Goal: Task Accomplishment & Management: Use online tool/utility

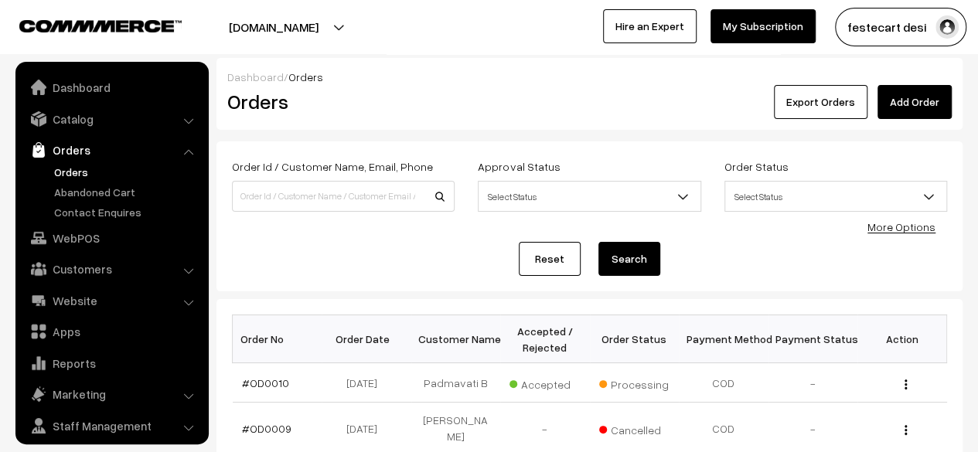
scroll to position [41, 0]
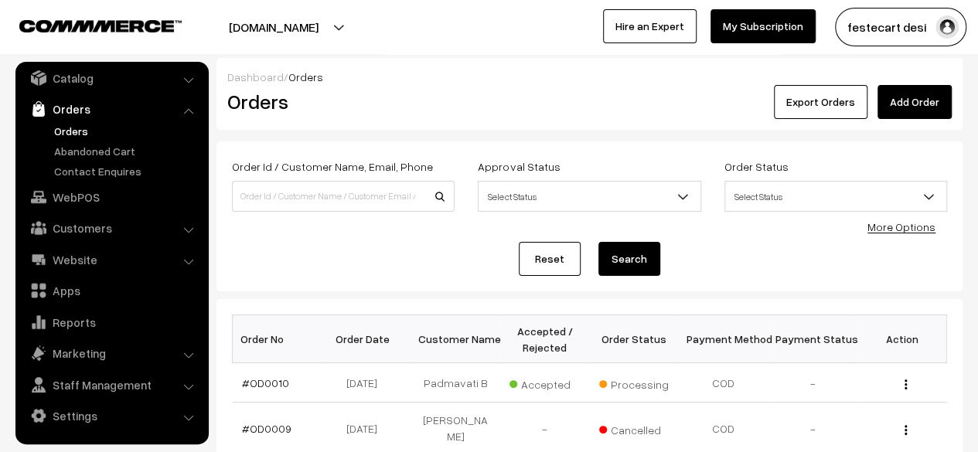
click at [774, 267] on div "Reset Search" at bounding box center [589, 259] width 715 height 34
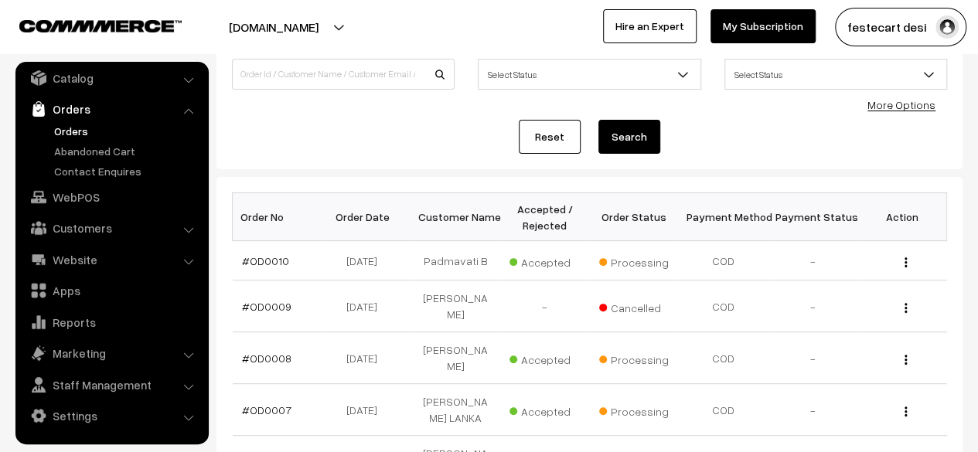
scroll to position [73, 0]
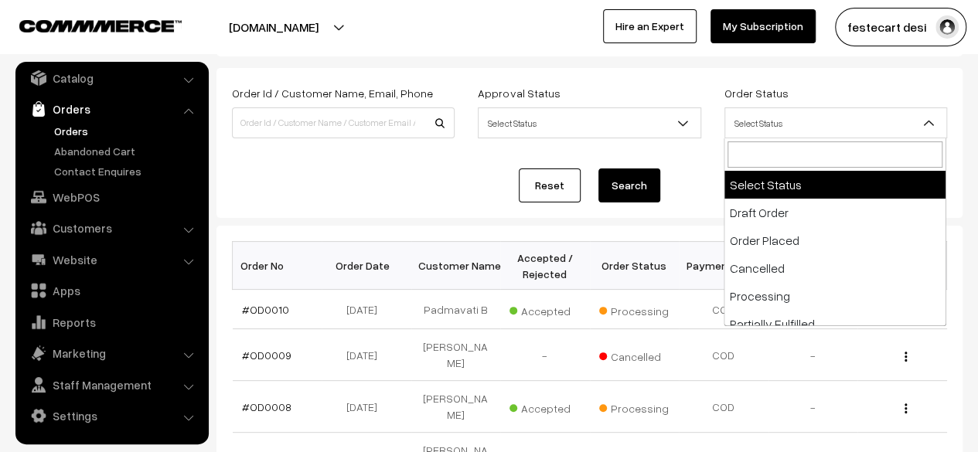
click at [890, 131] on span "Select Status" at bounding box center [835, 123] width 221 height 27
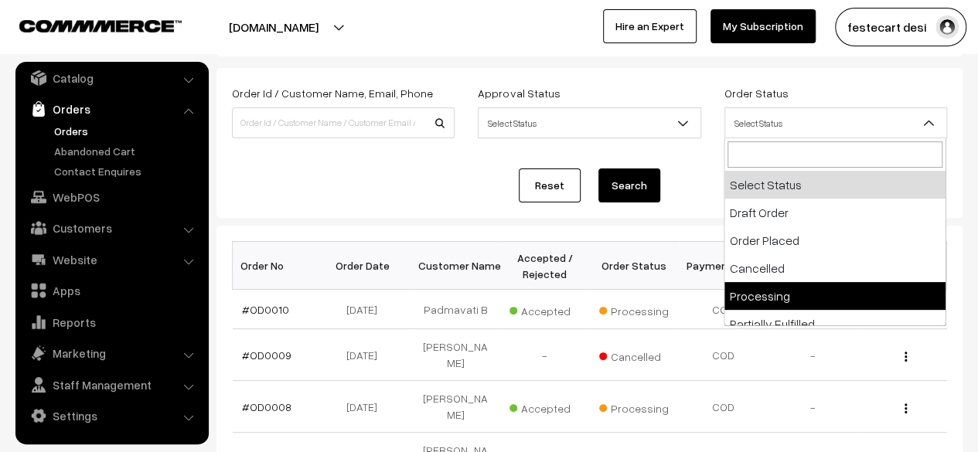
select select "5"
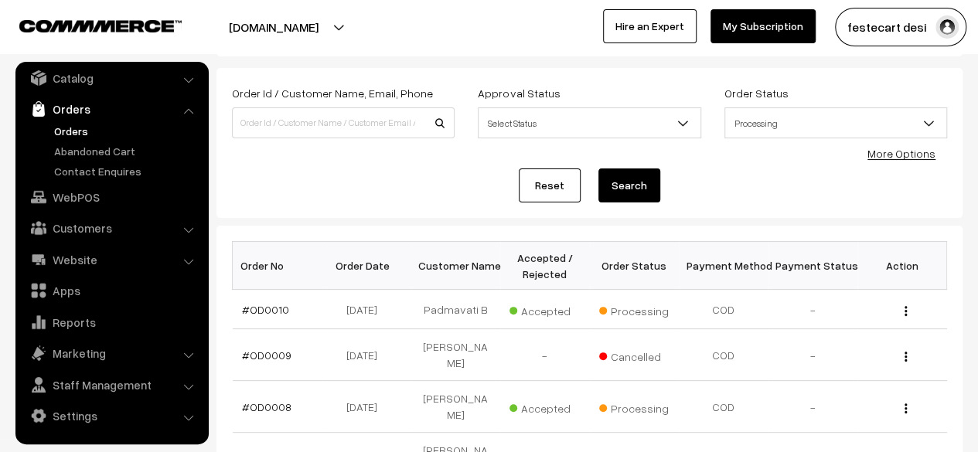
click at [642, 189] on button "Search" at bounding box center [629, 185] width 62 height 34
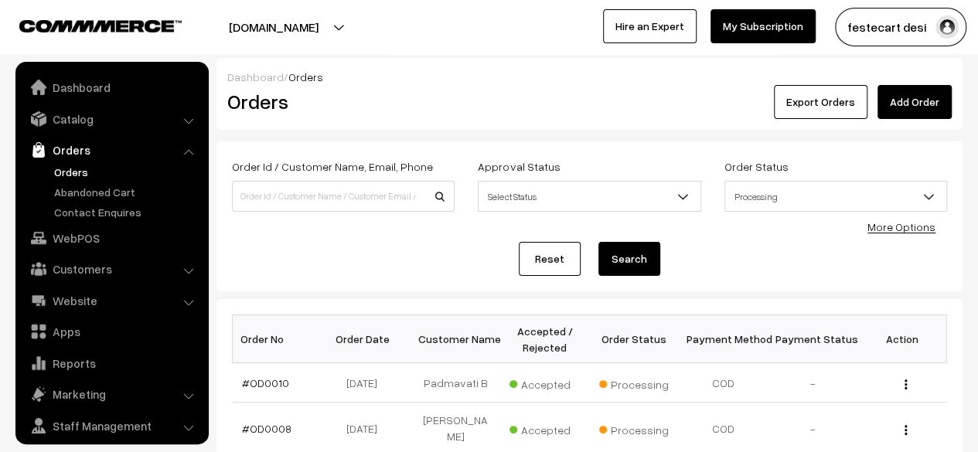
scroll to position [41, 0]
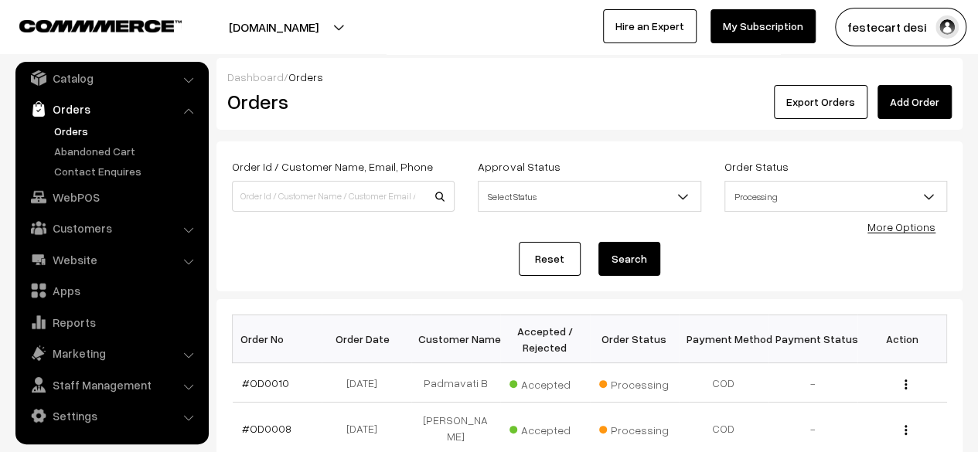
click at [694, 260] on div "Reset Search" at bounding box center [589, 259] width 715 height 34
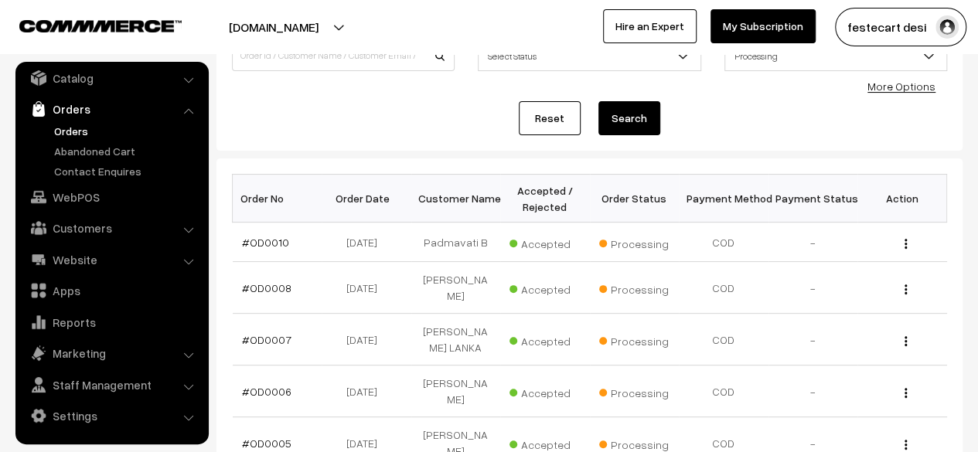
scroll to position [79, 0]
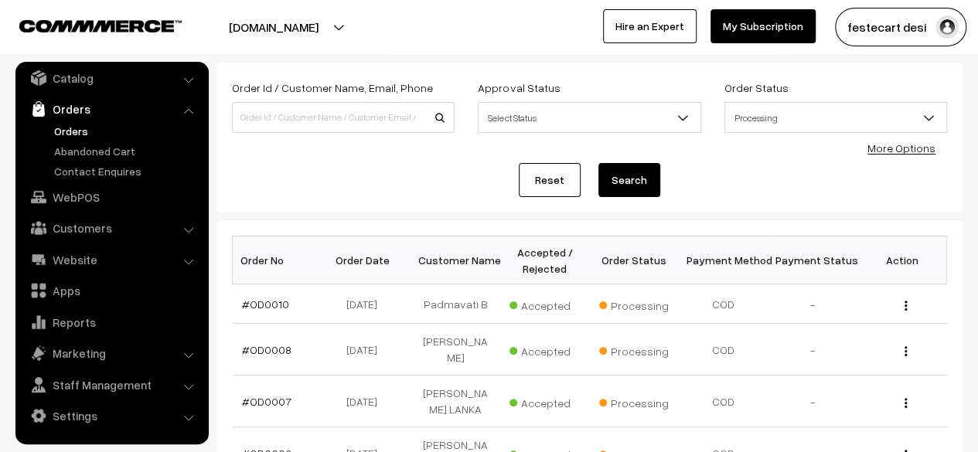
click at [747, 196] on div "Reset Search" at bounding box center [589, 180] width 715 height 34
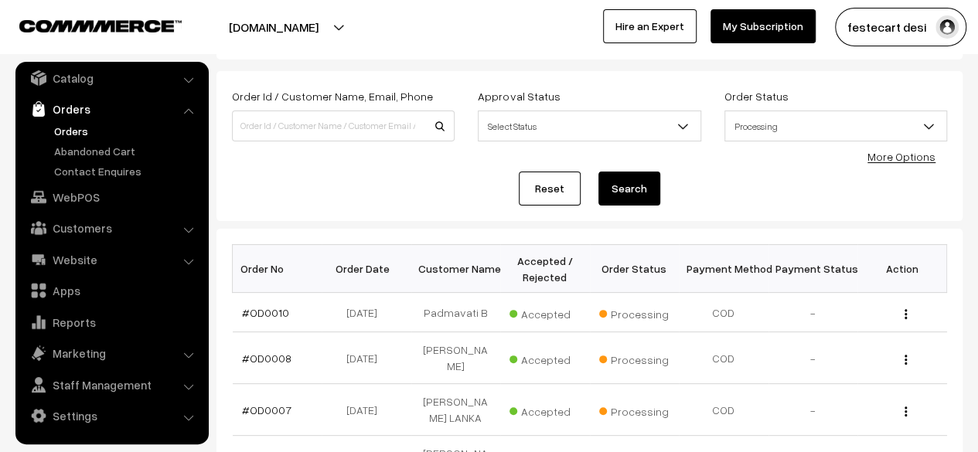
scroll to position [48, 0]
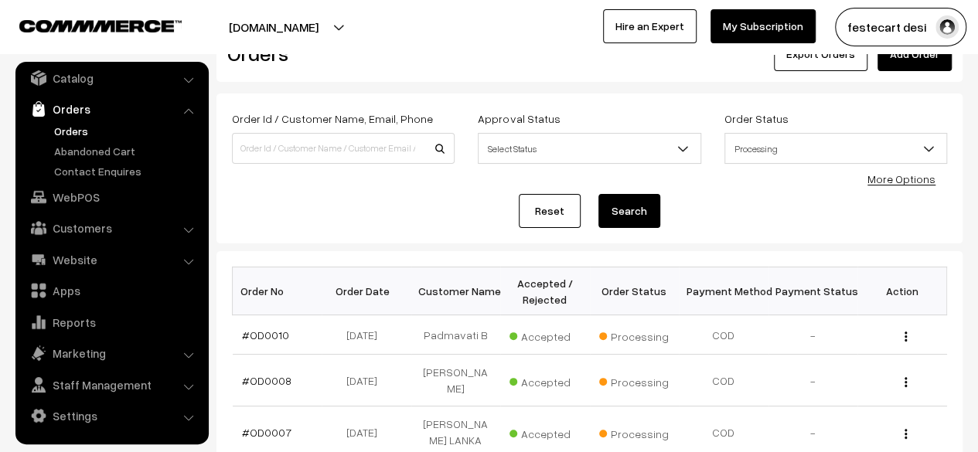
click at [900, 180] on link "More Options" at bounding box center [901, 178] width 68 height 13
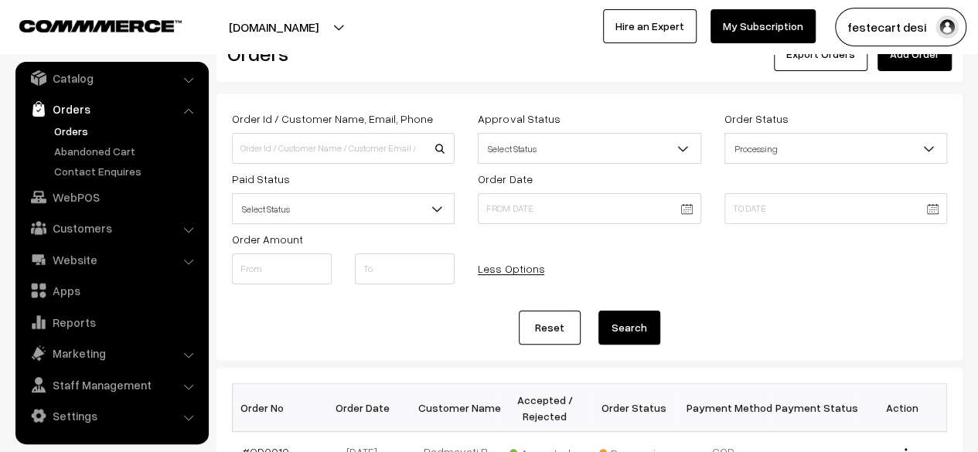
click at [764, 291] on div "Order Id / Customer Name, Email, Phone Approval Status Select Status Awaiting A…" at bounding box center [589, 202] width 738 height 186
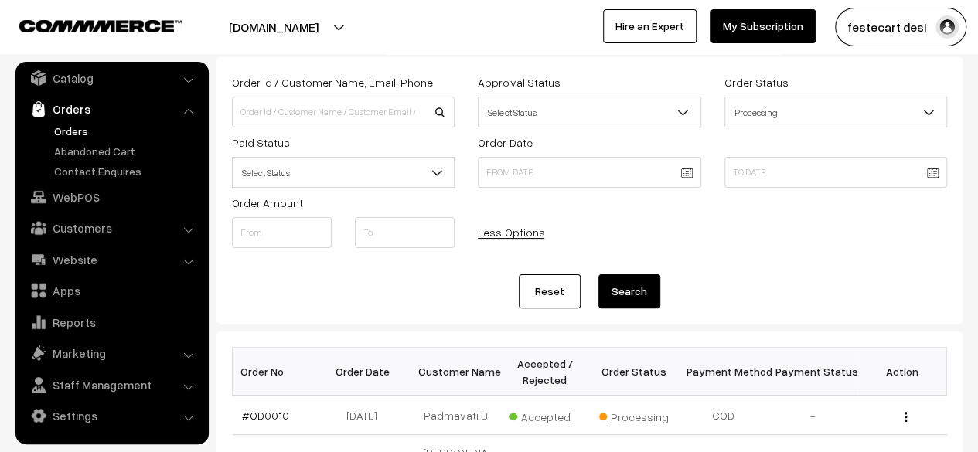
scroll to position [0, 0]
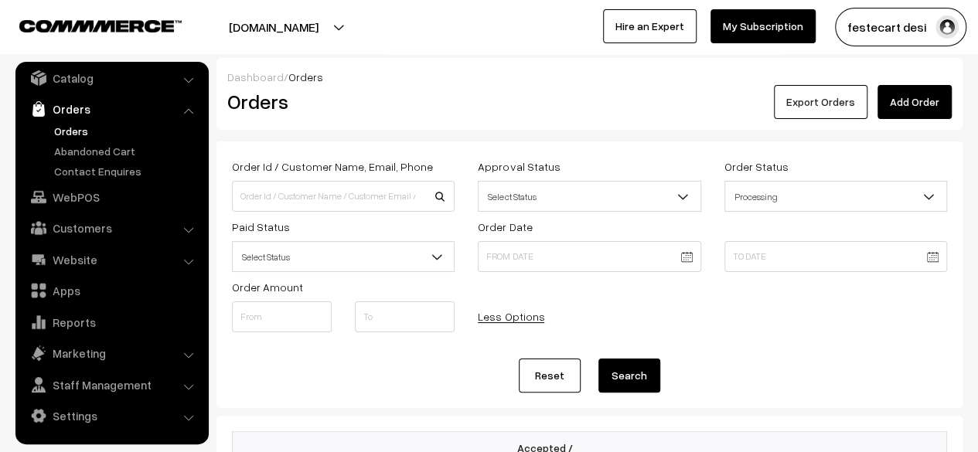
click at [824, 107] on button "Export Orders" at bounding box center [821, 102] width 94 height 34
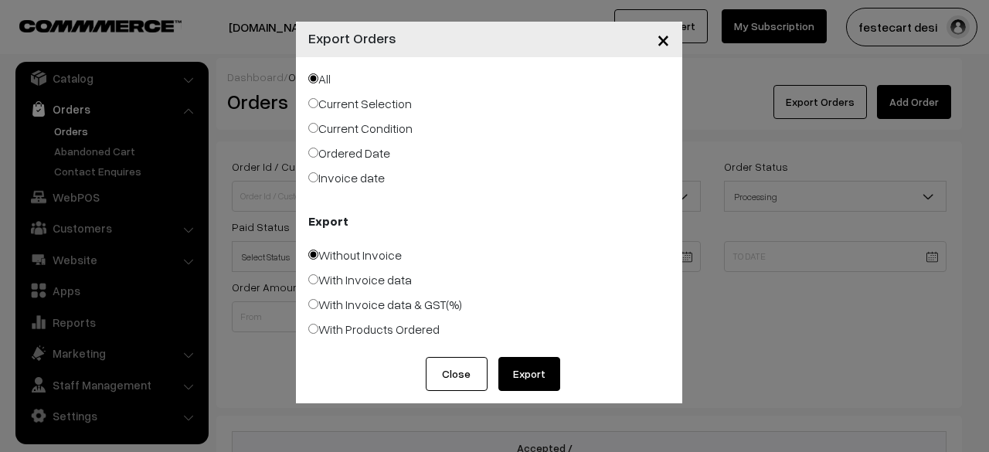
click at [314, 102] on input "Current Selection" at bounding box center [313, 103] width 10 height 10
radio input "true"
click at [312, 126] on input "Current Condition" at bounding box center [313, 128] width 10 height 10
radio input "true"
click at [313, 327] on input "With Products Ordered" at bounding box center [313, 329] width 10 height 10
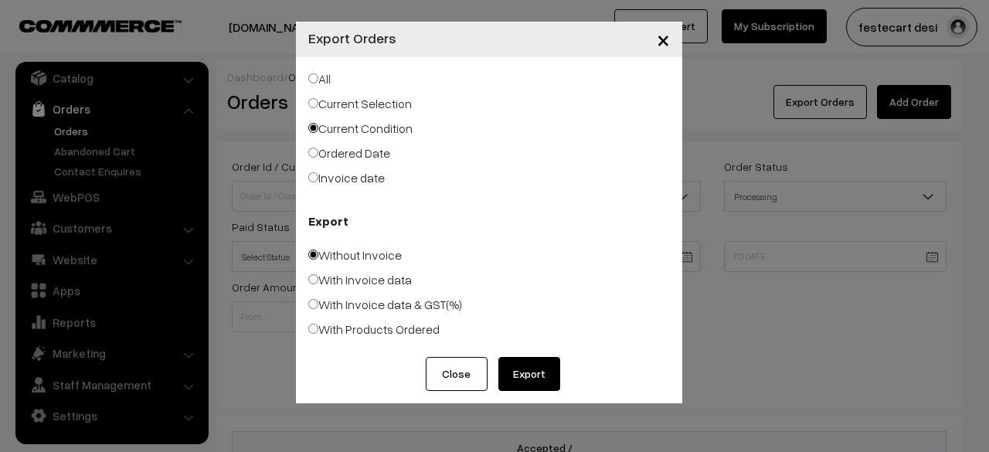
radio input "true"
click at [538, 375] on button "Export" at bounding box center [529, 374] width 62 height 34
click at [662, 46] on span "×" at bounding box center [663, 39] width 13 height 29
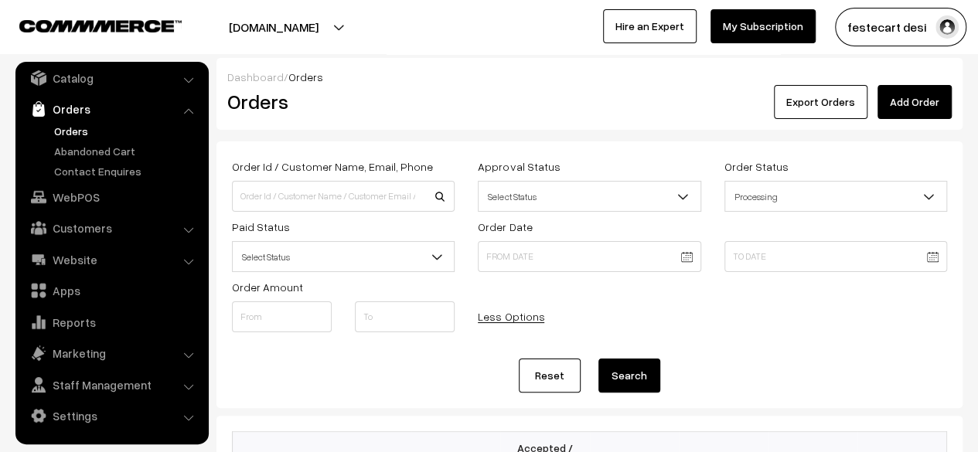
click at [513, 106] on div "Export Orders Add Order" at bounding box center [713, 102] width 475 height 34
click at [594, 307] on div "Order Id / Customer Name, Email, Phone Approval Status Select Status Awaiting A…" at bounding box center [589, 250] width 738 height 186
